Goal: Navigation & Orientation: Understand site structure

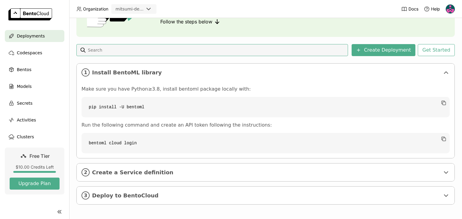
scroll to position [65, 0]
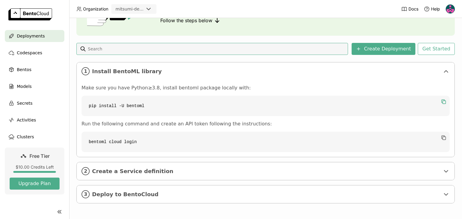
click at [442, 101] on icon "button" at bounding box center [443, 102] width 3 height 3
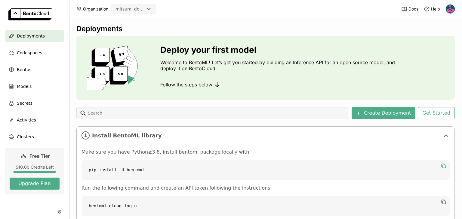
scroll to position [0, 0]
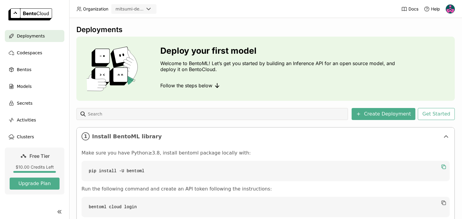
click at [449, 8] on img at bounding box center [449, 9] width 9 height 9
click at [437, 50] on span "Settings" at bounding box center [438, 48] width 15 height 5
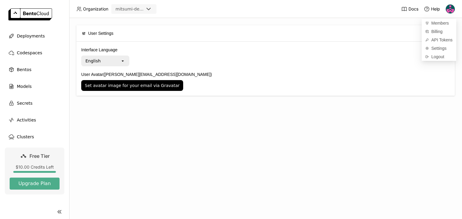
click at [321, 75] on label "User Avatar ([PERSON_NAME][EMAIL_ADDRESS][DOMAIN_NAME])" at bounding box center [265, 74] width 368 height 7
click at [183, 80] on button "Set avatar image for your email via Gravatar" at bounding box center [132, 85] width 102 height 11
click at [32, 37] on span "Deployments" at bounding box center [31, 35] width 28 height 7
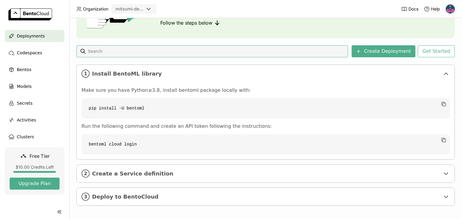
scroll to position [65, 0]
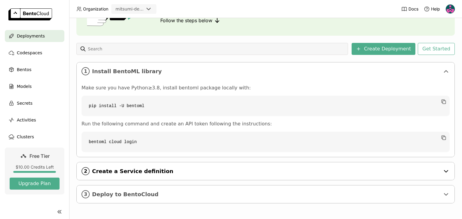
click at [190, 170] on span "Create a Service definition" at bounding box center [266, 171] width 348 height 7
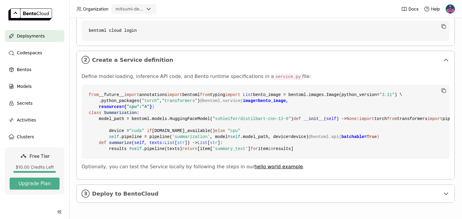
scroll to position [285, 0]
click at [193, 193] on span "Deploy to BentoCloud" at bounding box center [266, 194] width 348 height 7
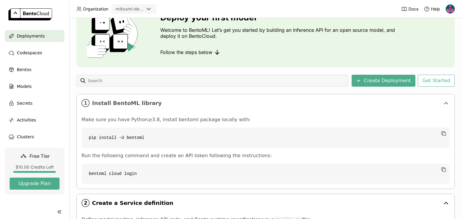
scroll to position [30, 0]
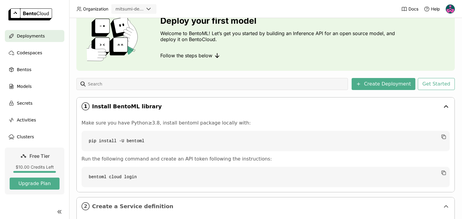
click at [203, 105] on span "Install BentoML library" at bounding box center [266, 106] width 348 height 7
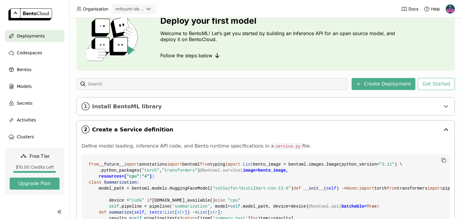
click at [186, 126] on span "Create a Service definition" at bounding box center [266, 129] width 348 height 7
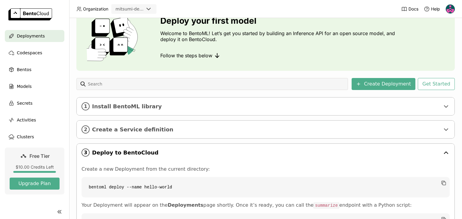
click at [172, 152] on span "Deploy to BentoCloud" at bounding box center [266, 153] width 348 height 7
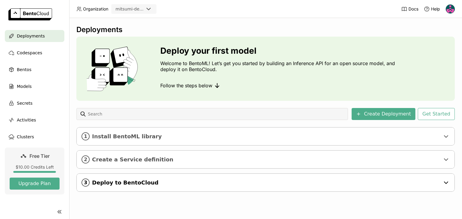
scroll to position [0, 0]
click at [25, 54] on span "Codespaces" at bounding box center [29, 52] width 25 height 7
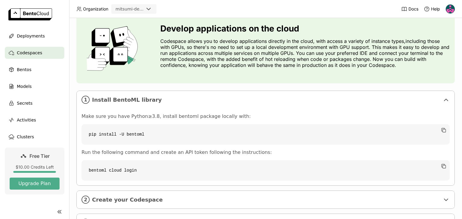
scroll to position [52, 0]
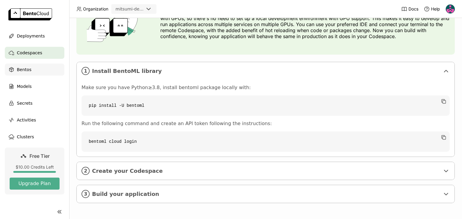
click at [32, 72] on div "Bentos" at bounding box center [34, 70] width 59 height 12
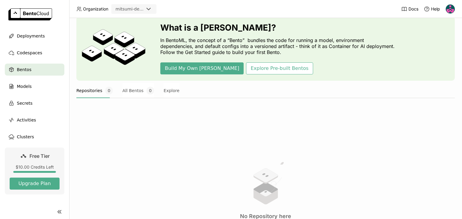
scroll to position [30, 0]
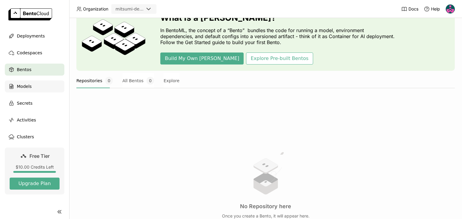
click at [20, 85] on span "Models" at bounding box center [24, 86] width 15 height 7
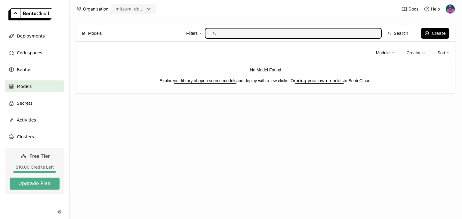
click at [202, 82] on link "our library of open source models" at bounding box center [205, 80] width 62 height 5
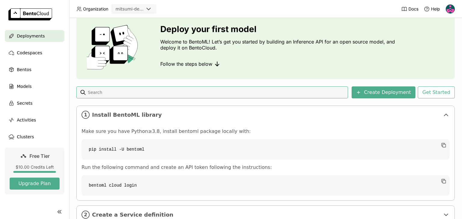
scroll to position [65, 0]
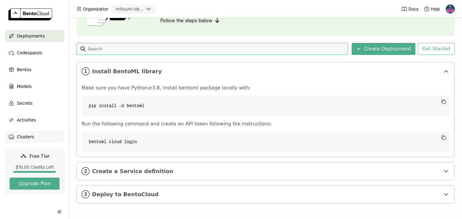
click at [32, 136] on div "Clusters" at bounding box center [34, 137] width 59 height 12
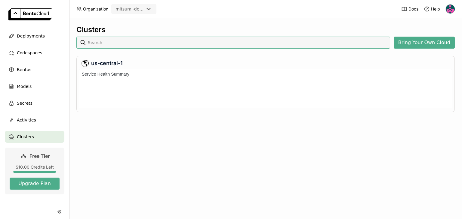
scroll to position [37, 370]
click at [25, 123] on span "Activities" at bounding box center [26, 120] width 19 height 7
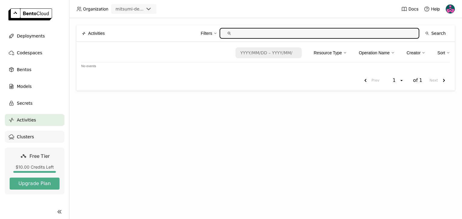
click at [28, 140] on span "Clusters" at bounding box center [25, 136] width 17 height 7
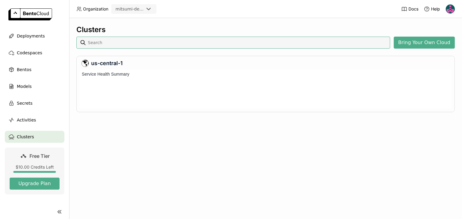
scroll to position [37, 370]
click at [421, 47] on button "Bring Your Own Cloud" at bounding box center [423, 43] width 61 height 12
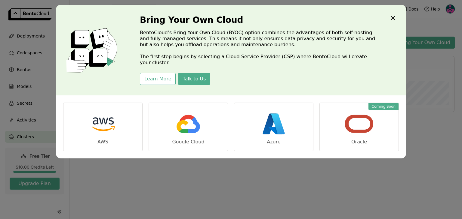
click at [390, 17] on icon "Close" at bounding box center [392, 17] width 7 height 7
